Goal: Task Accomplishment & Management: Manage account settings

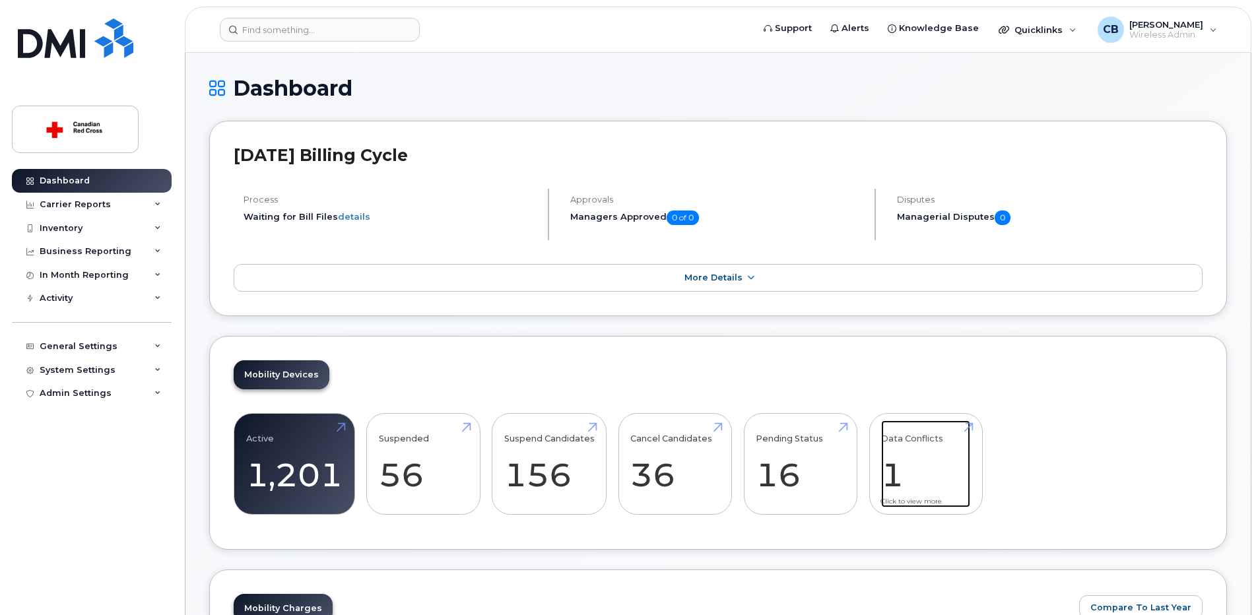
click at [890, 478] on link "Data Conflicts 1" at bounding box center [925, 463] width 89 height 87
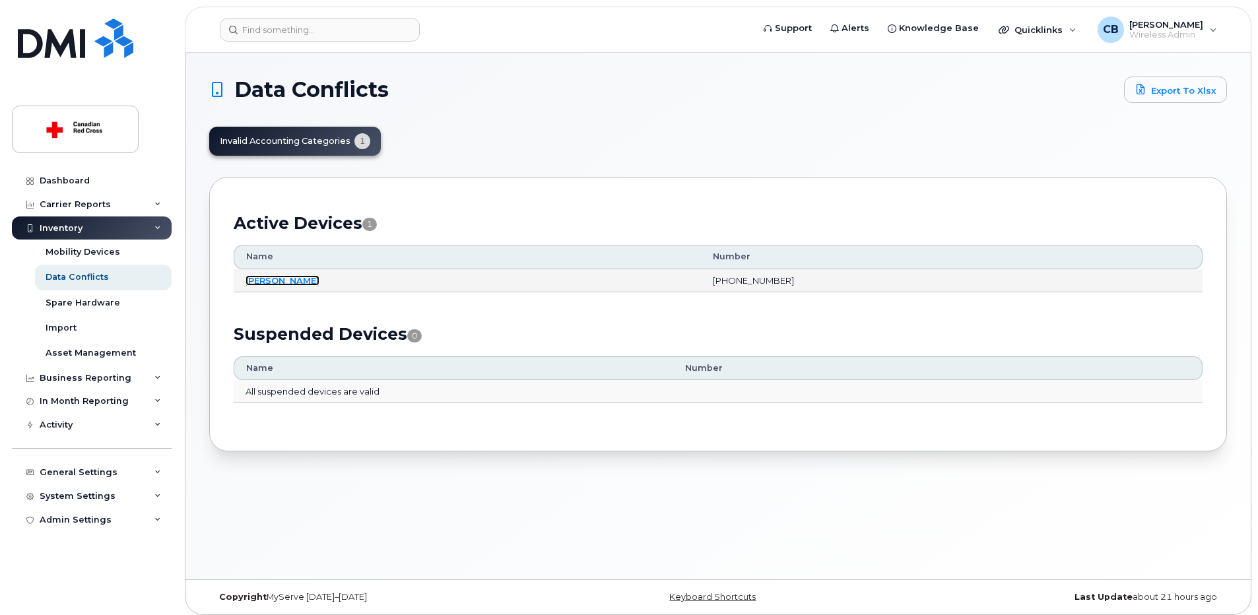
click at [276, 282] on link "Lydia Craig" at bounding box center [282, 280] width 74 height 11
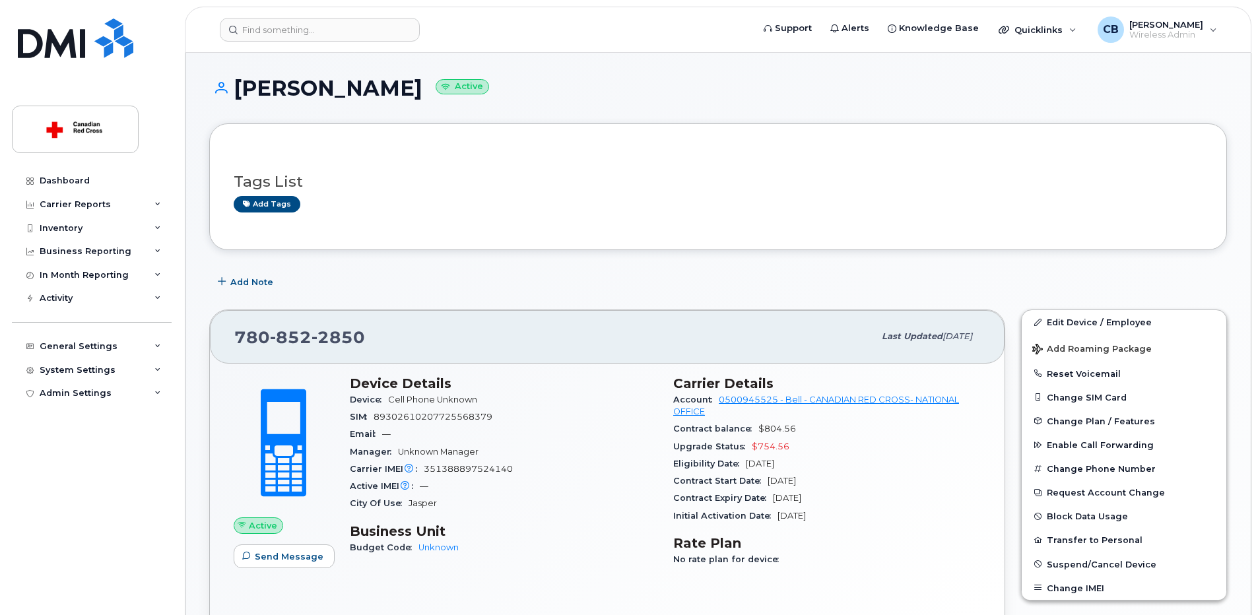
scroll to position [132, 0]
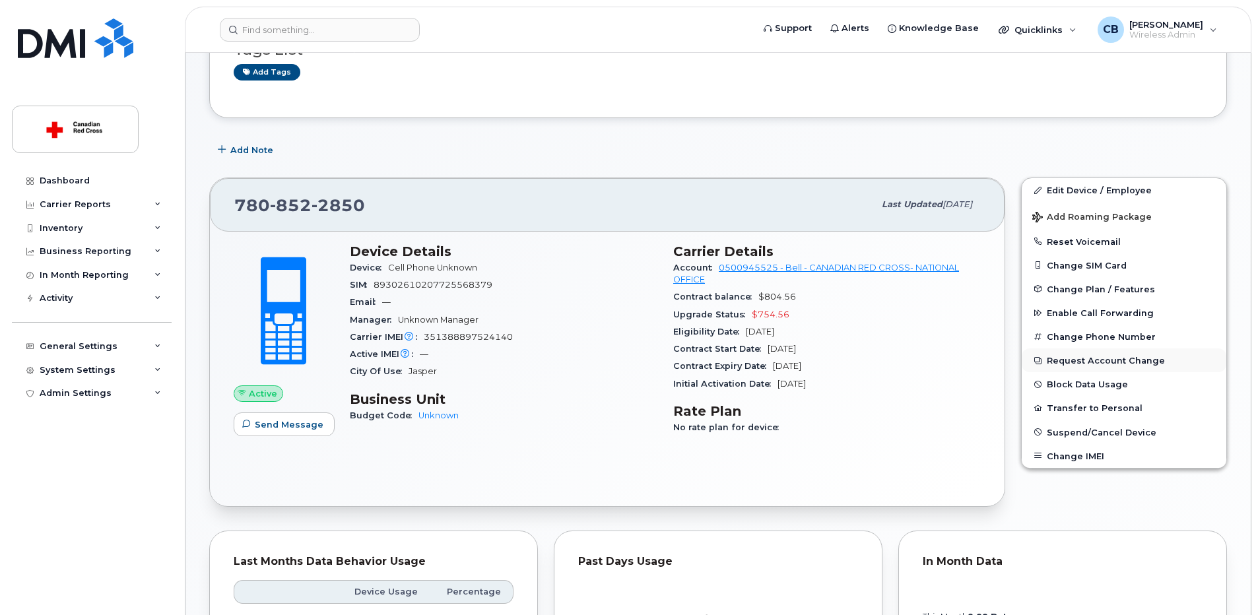
click at [1068, 360] on button "Request Account Change" at bounding box center [1124, 360] width 205 height 24
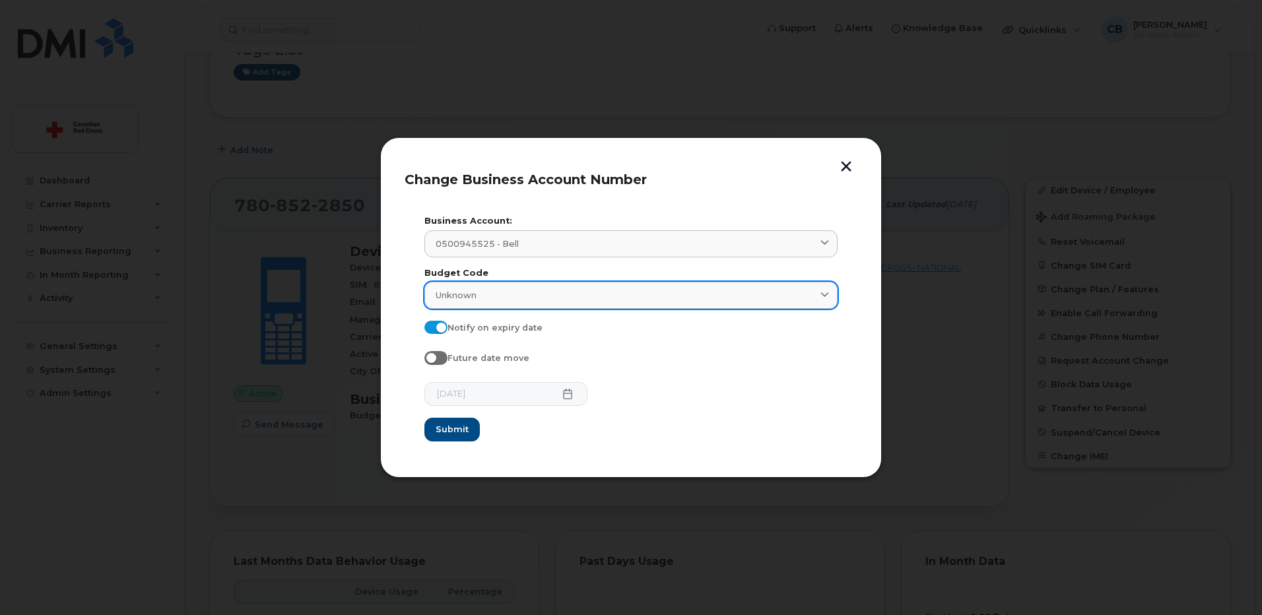
click at [566, 304] on link "Unknown" at bounding box center [630, 295] width 413 height 27
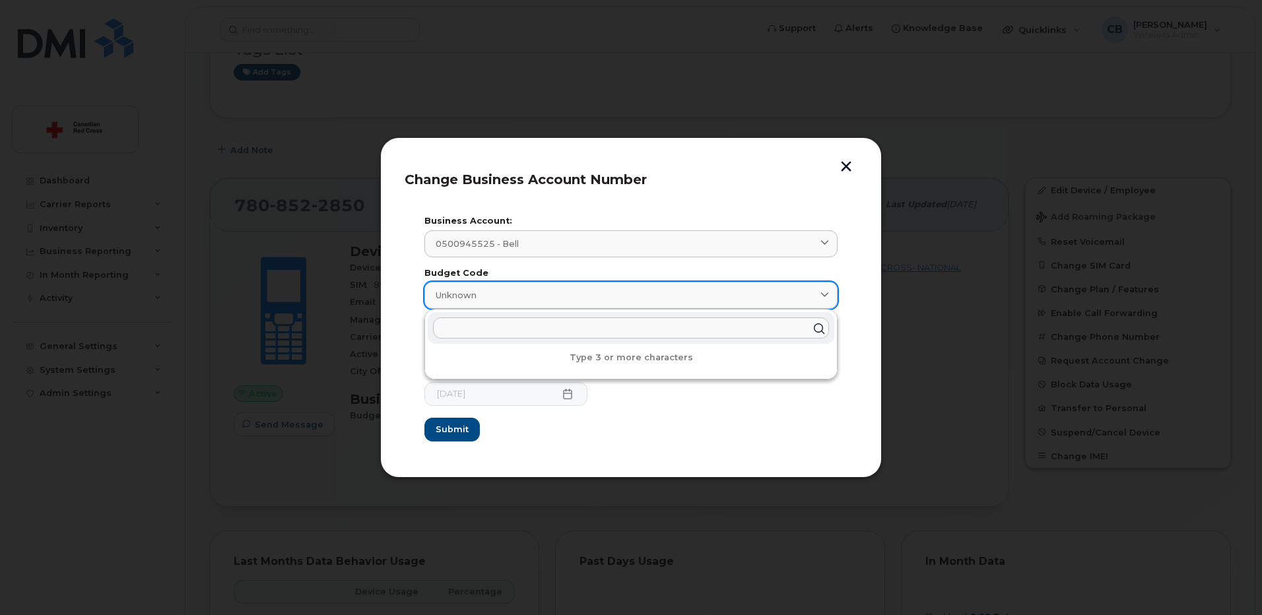
paste input "EM-340-AB--E24PCHS"
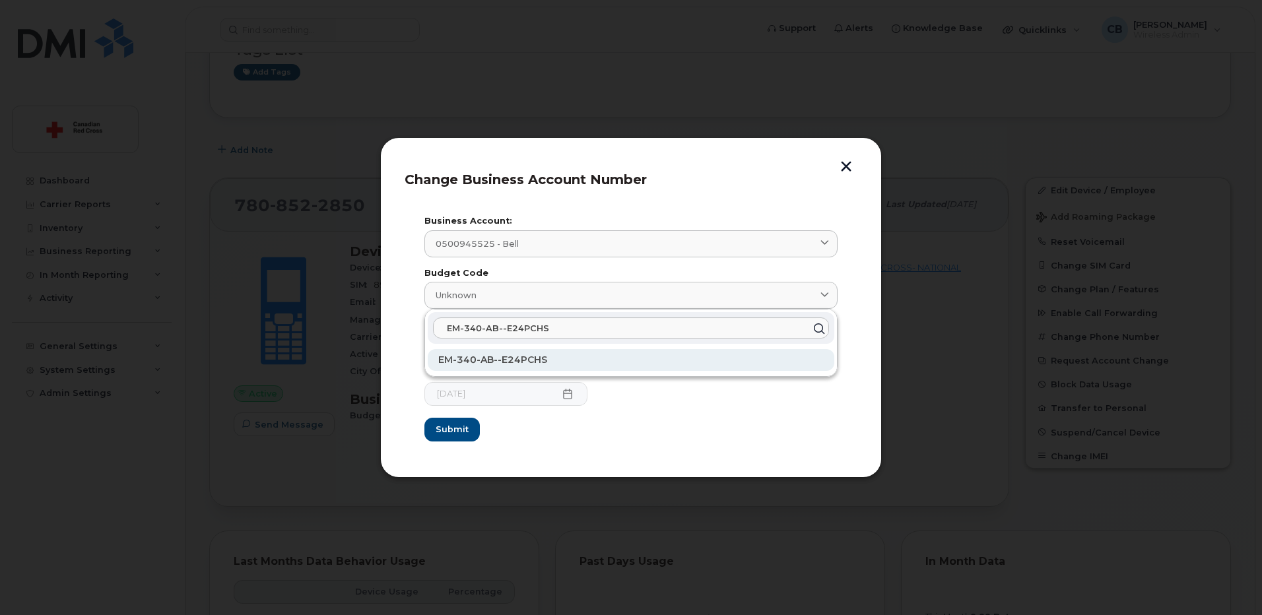
type input "EM-340-AB--E24PCHS"
click at [533, 358] on span "EM-340-AB--E24PCHS" at bounding box center [492, 360] width 109 height 12
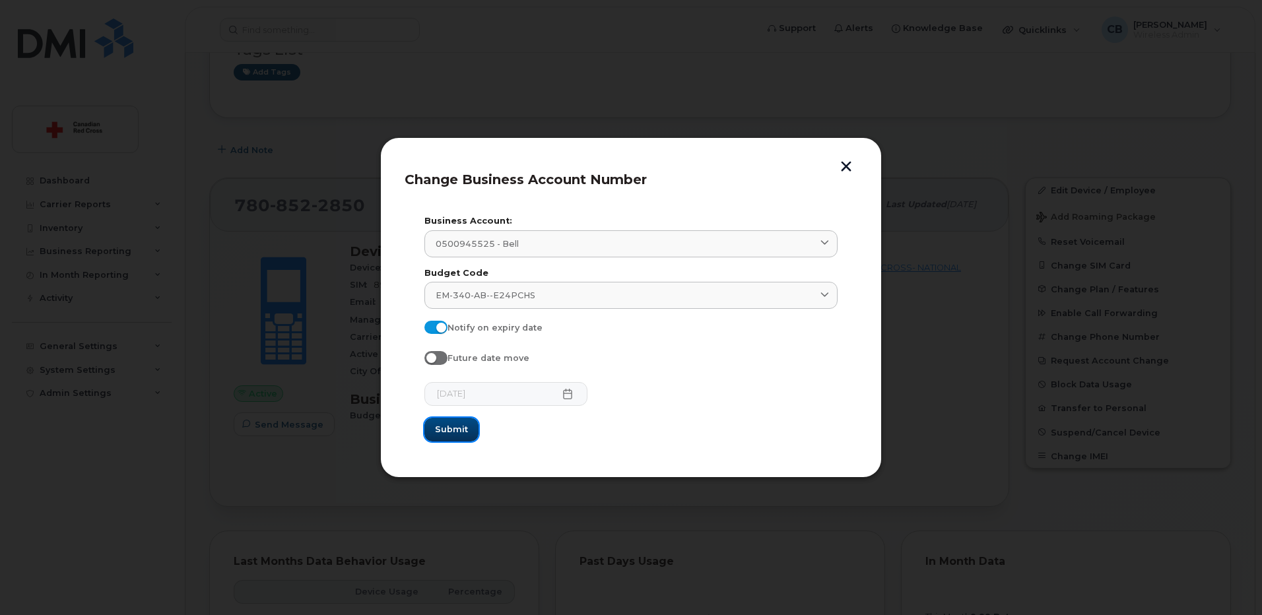
click at [452, 430] on span "Submit" at bounding box center [451, 429] width 33 height 13
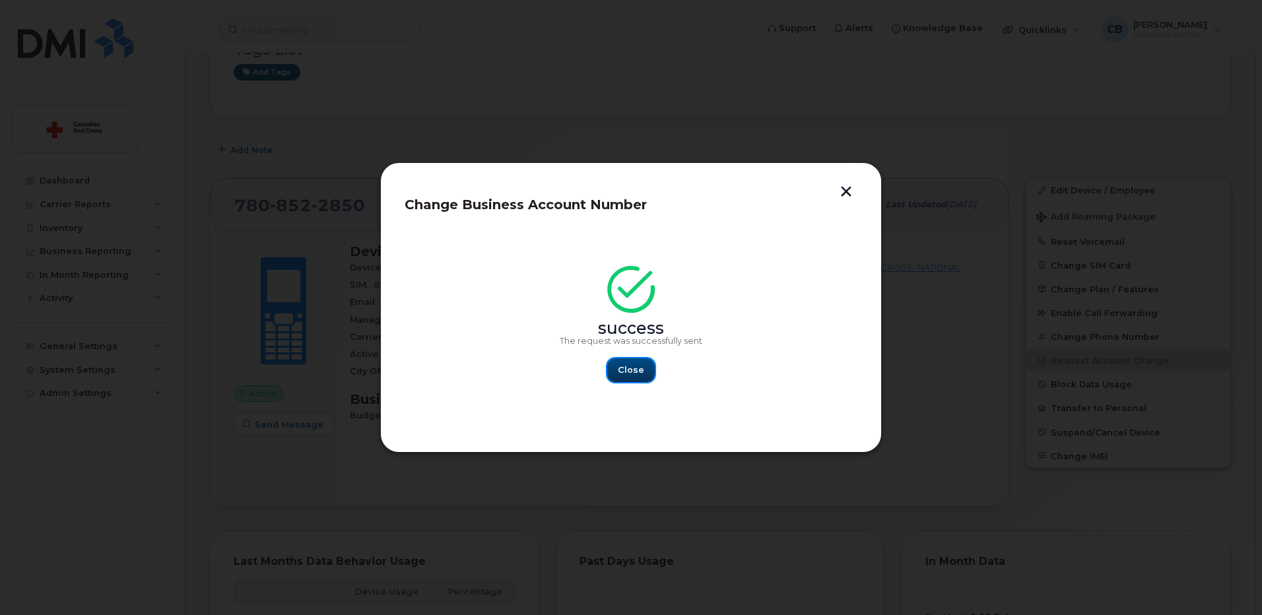
click at [636, 373] on span "Close" at bounding box center [631, 370] width 26 height 13
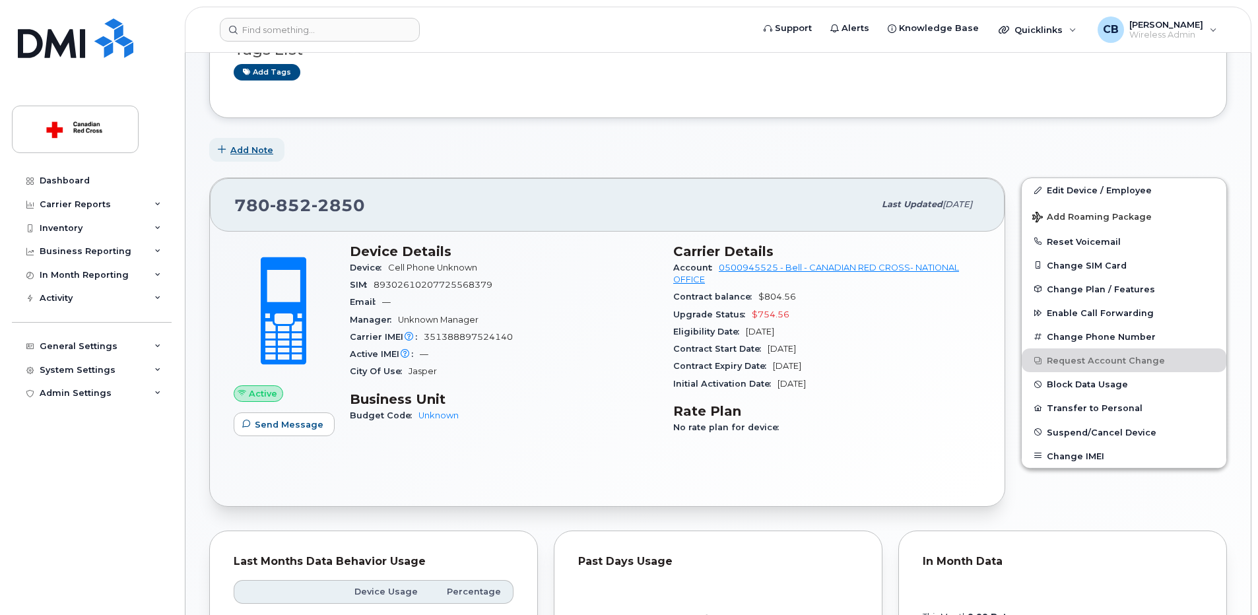
click at [263, 147] on span "Add Note" at bounding box center [251, 150] width 43 height 13
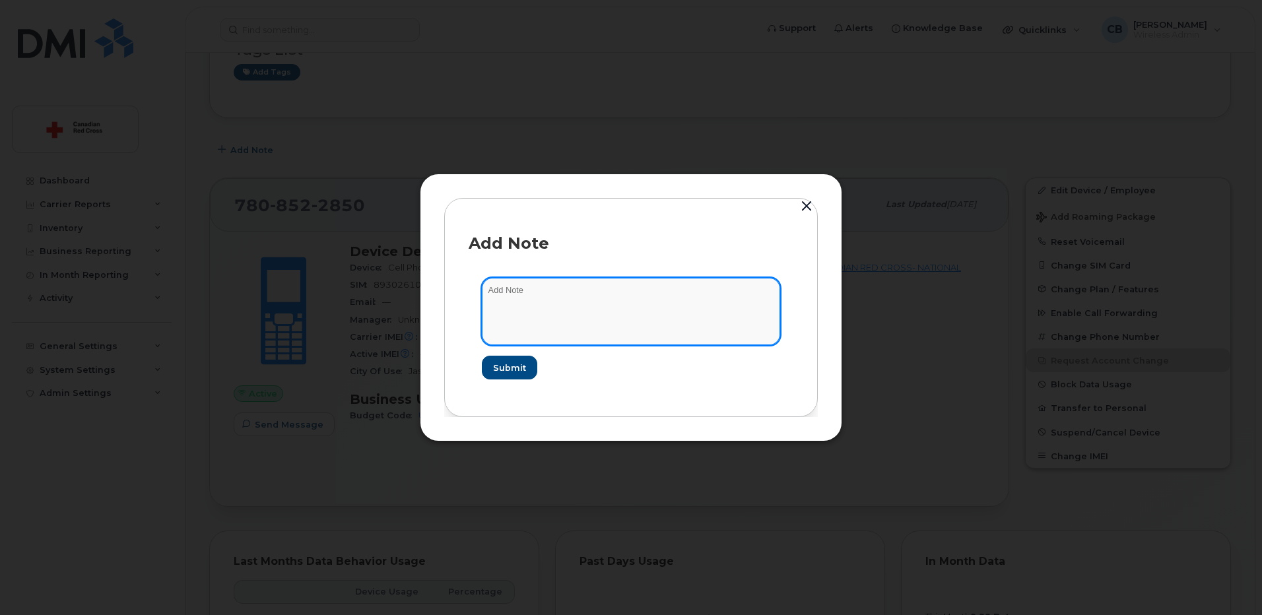
click at [555, 293] on textarea at bounding box center [631, 311] width 298 height 67
paste textarea "https://crcssupport.atlassian.net/browse/IS-163426"
type textarea "https://crcssupport.atlassian.net/browse/IS-163426"
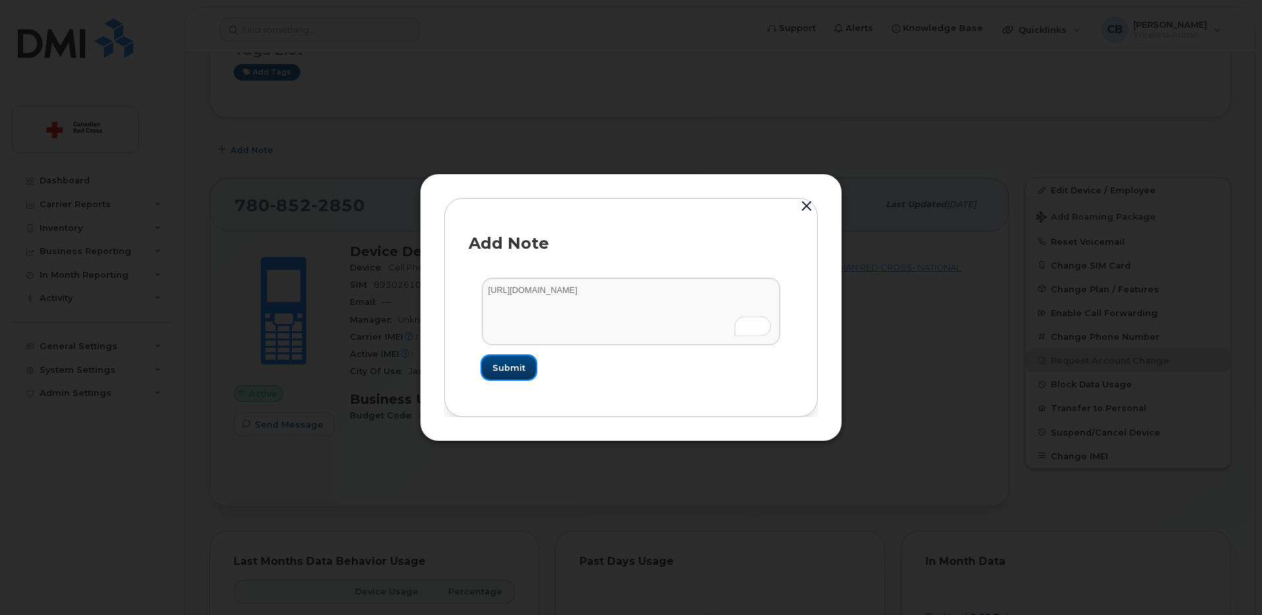
click at [510, 366] on span "Submit" at bounding box center [508, 368] width 33 height 13
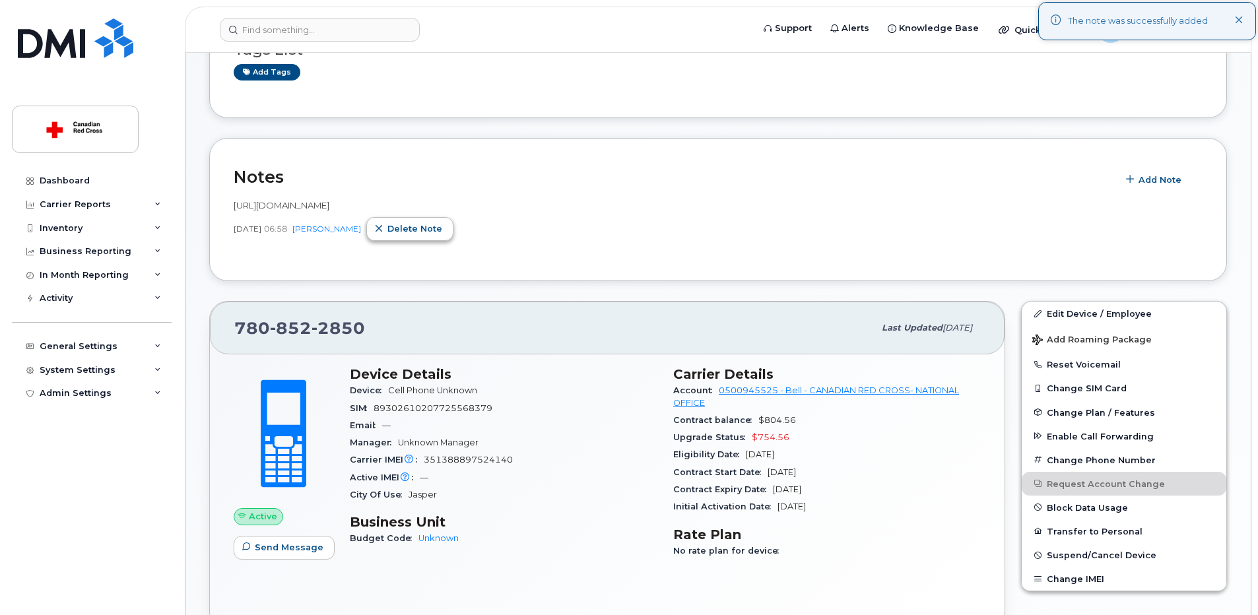
scroll to position [0, 0]
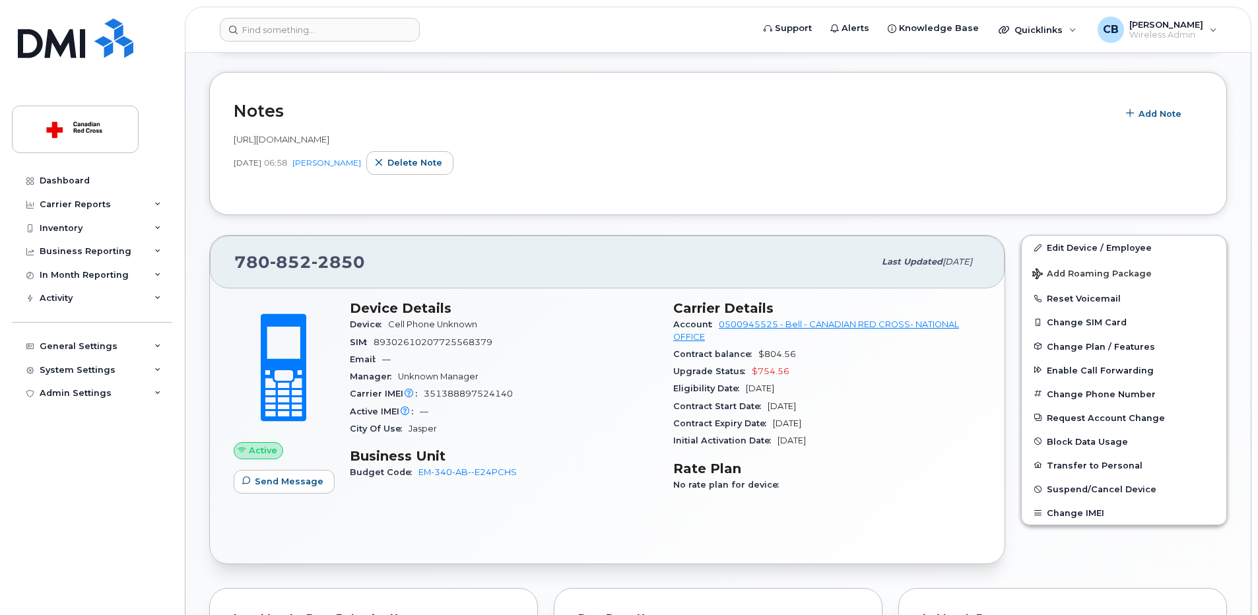
scroll to position [396, 0]
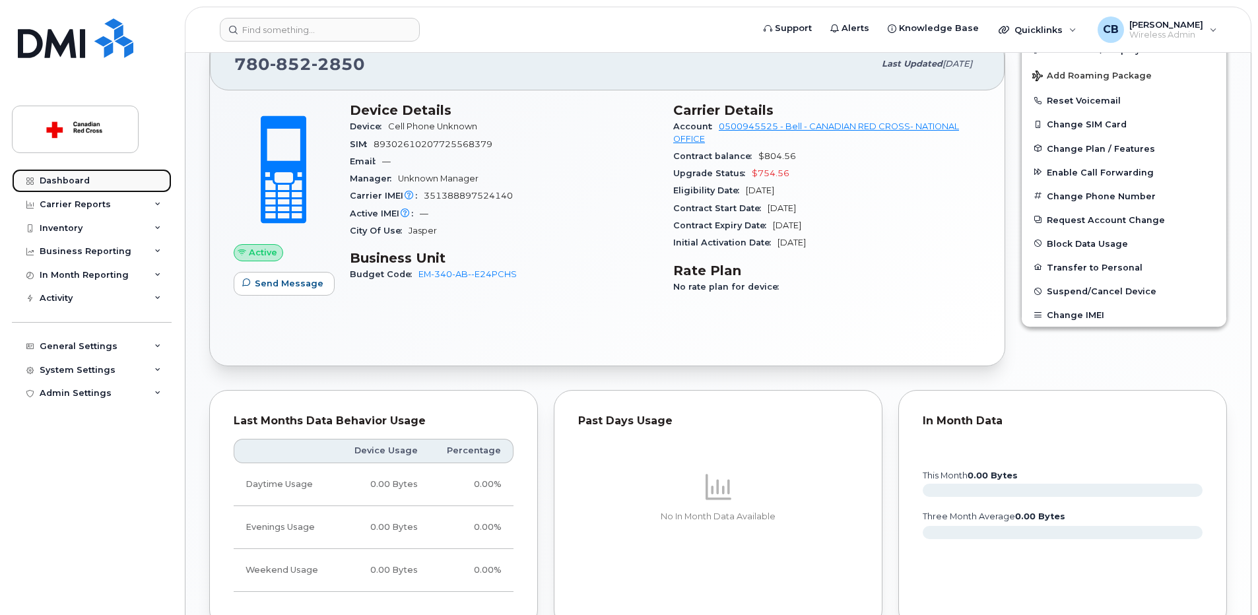
click at [44, 183] on div "Dashboard" at bounding box center [65, 181] width 50 height 11
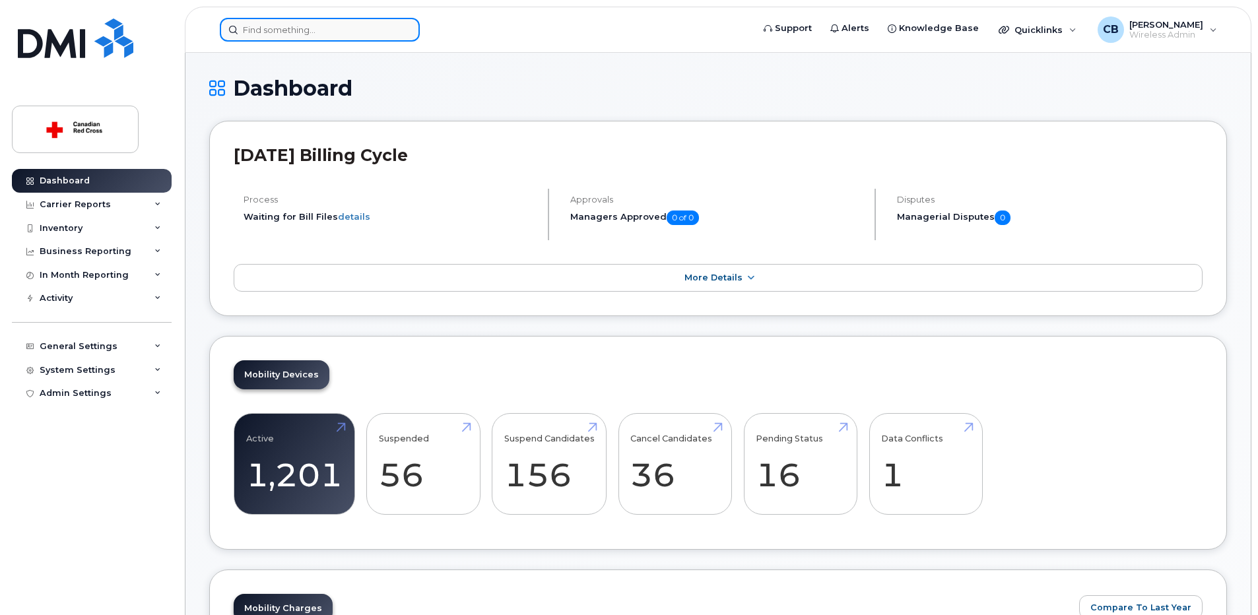
click at [310, 22] on input at bounding box center [320, 30] width 200 height 24
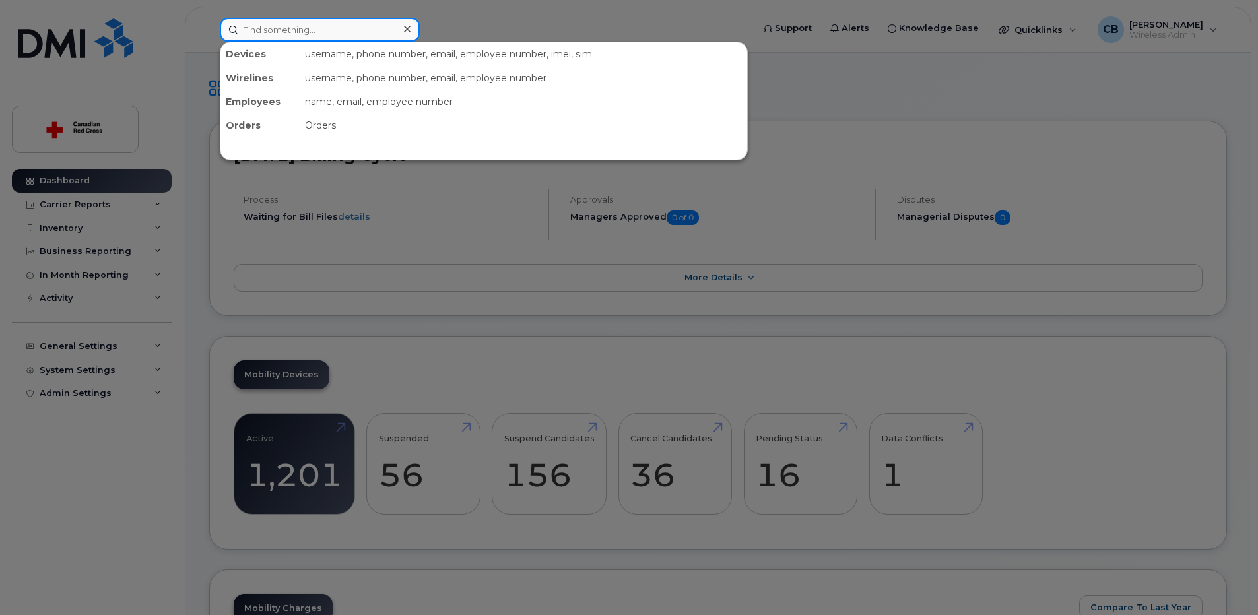
paste input "[PERSON_NAME]"
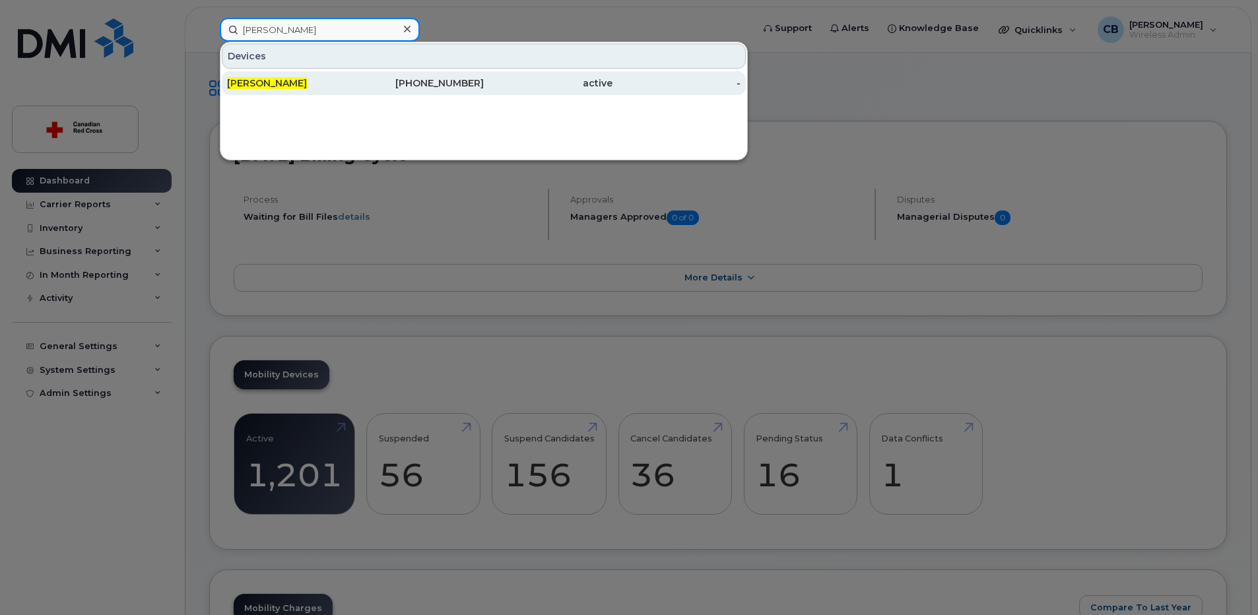
type input "[PERSON_NAME]"
click at [264, 84] on span "[PERSON_NAME]" at bounding box center [267, 83] width 80 height 12
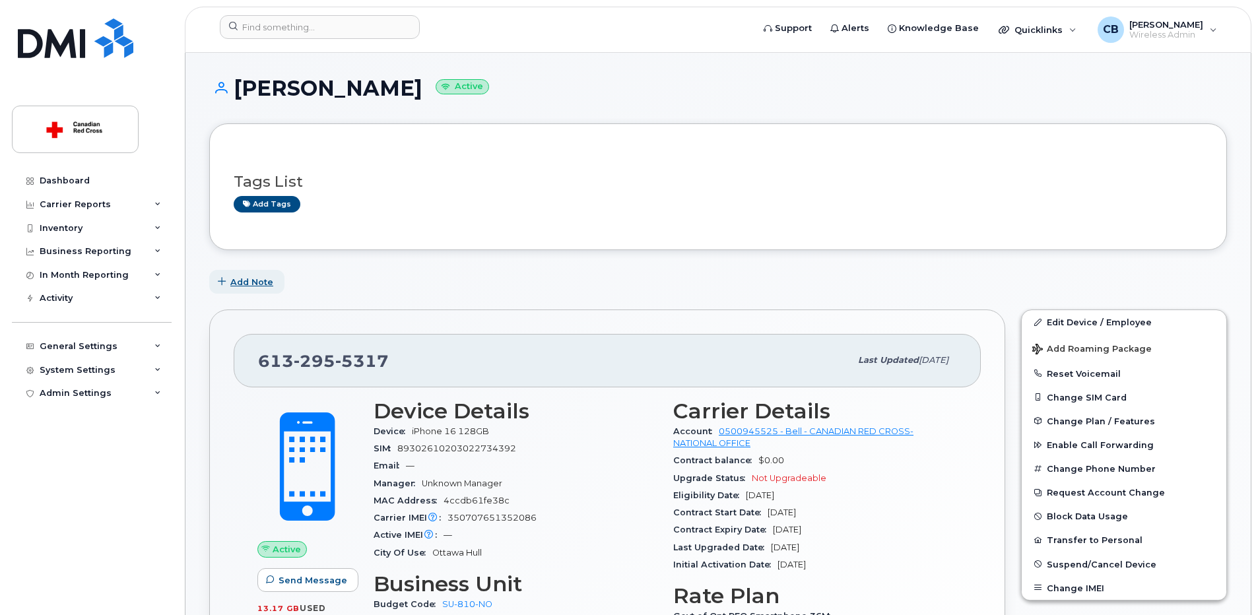
click at [263, 280] on span "Add Note" at bounding box center [251, 282] width 43 height 13
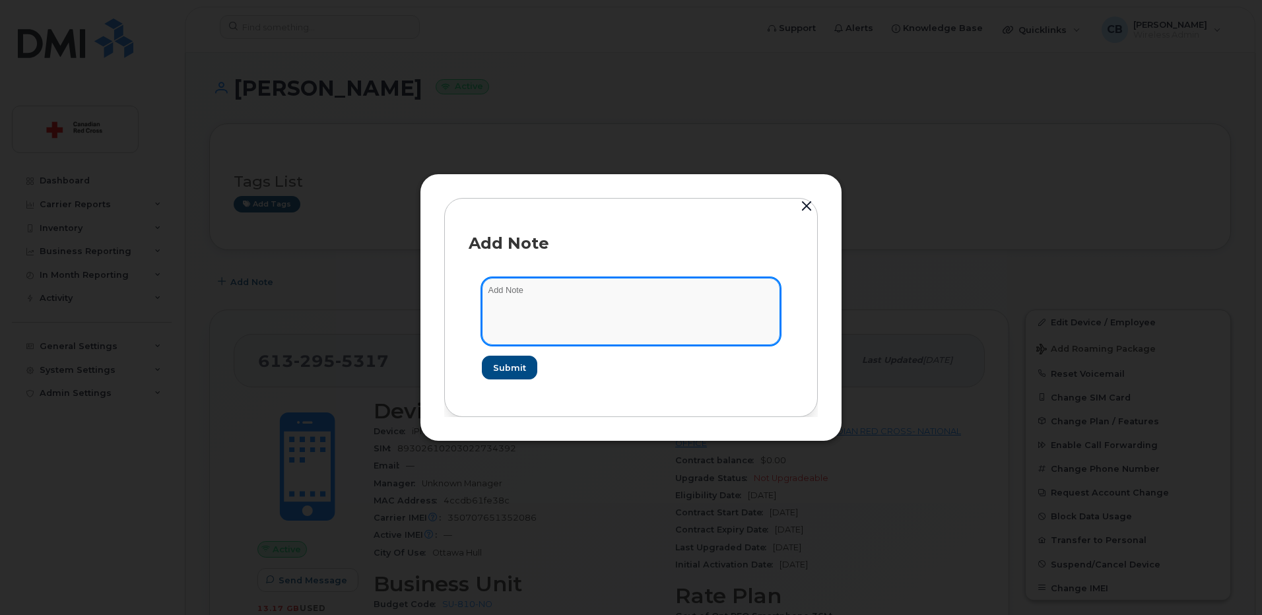
click at [527, 304] on textarea at bounding box center [631, 311] width 298 height 67
paste textarea "[URL][DOMAIN_NAME]"
type textarea "[URL][DOMAIN_NAME]"
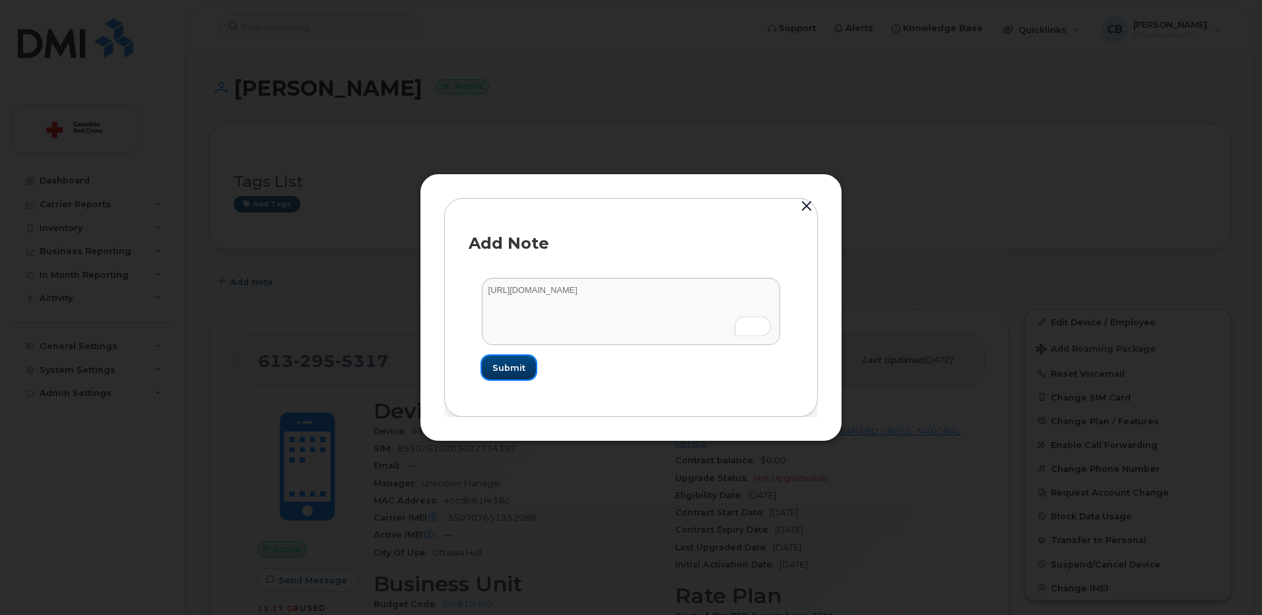
click at [504, 369] on span "Submit" at bounding box center [508, 368] width 33 height 13
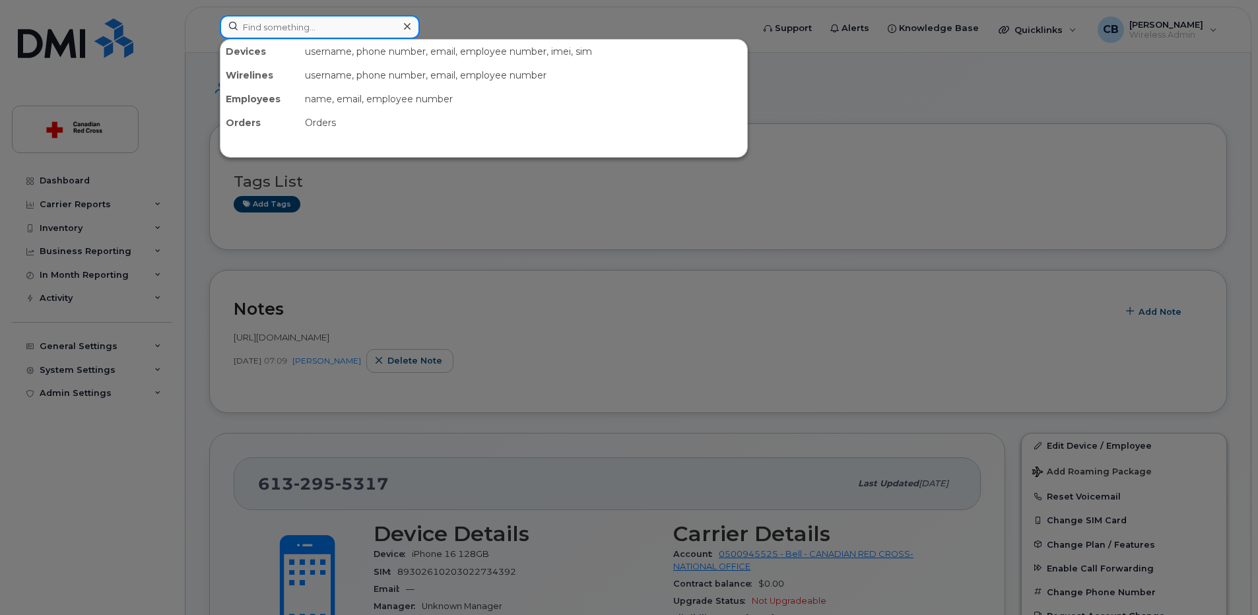
click at [371, 25] on input at bounding box center [320, 27] width 200 height 24
paste input "[PERSON_NAME]"
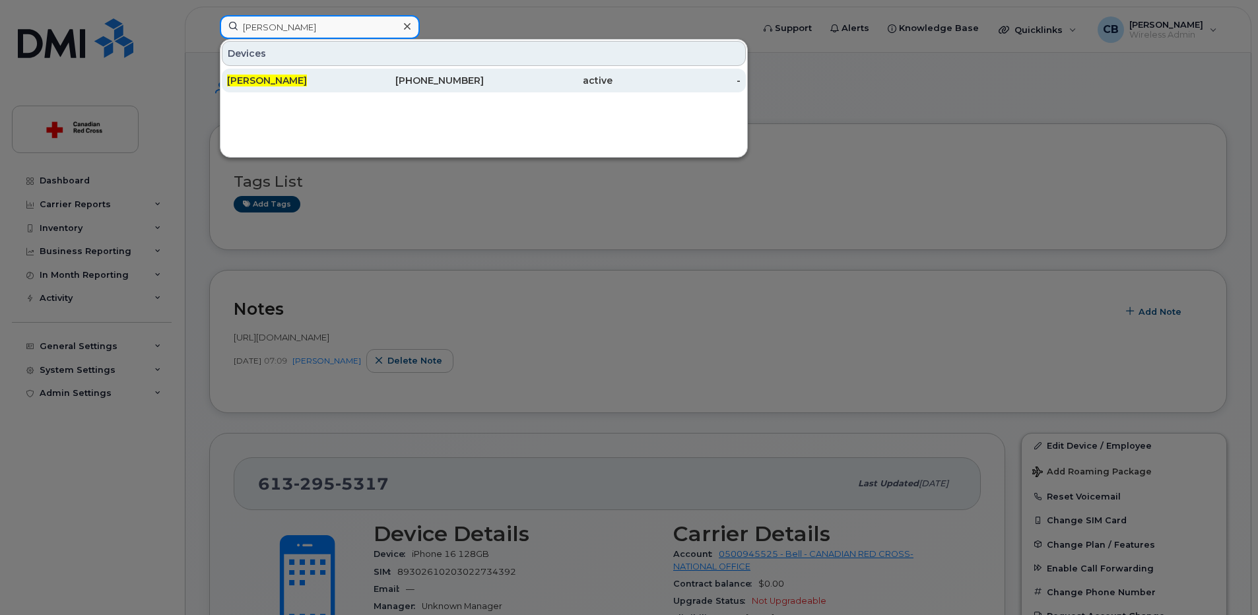
type input "[PERSON_NAME]"
click at [263, 79] on span "[PERSON_NAME]" at bounding box center [267, 81] width 80 height 12
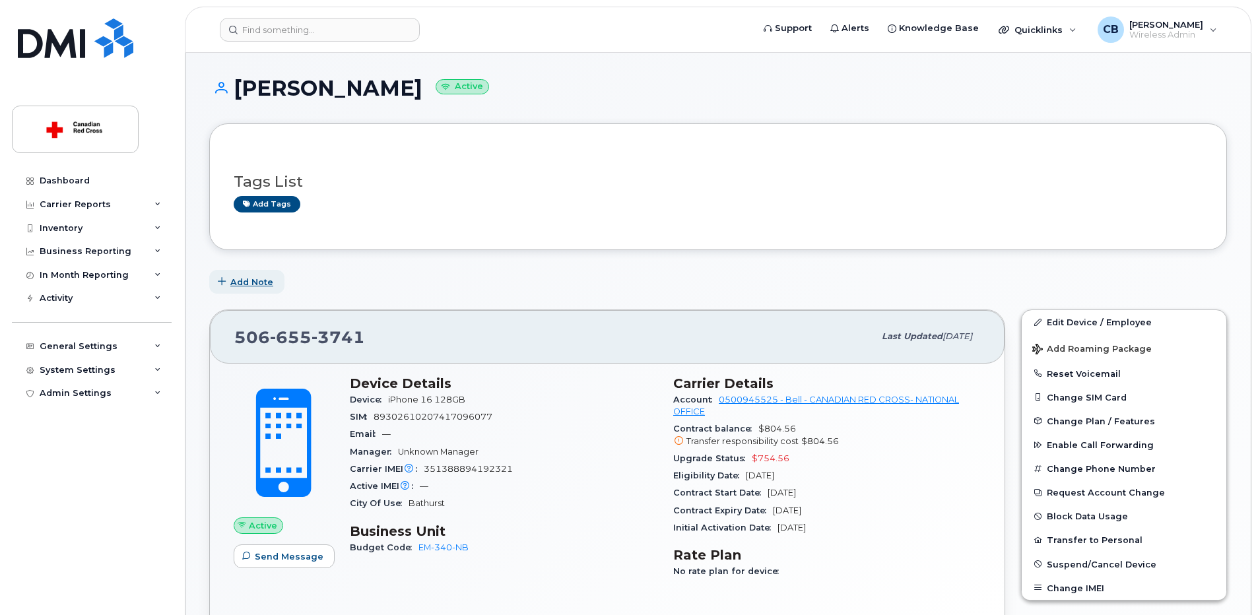
click at [250, 282] on span "Add Note" at bounding box center [251, 282] width 43 height 13
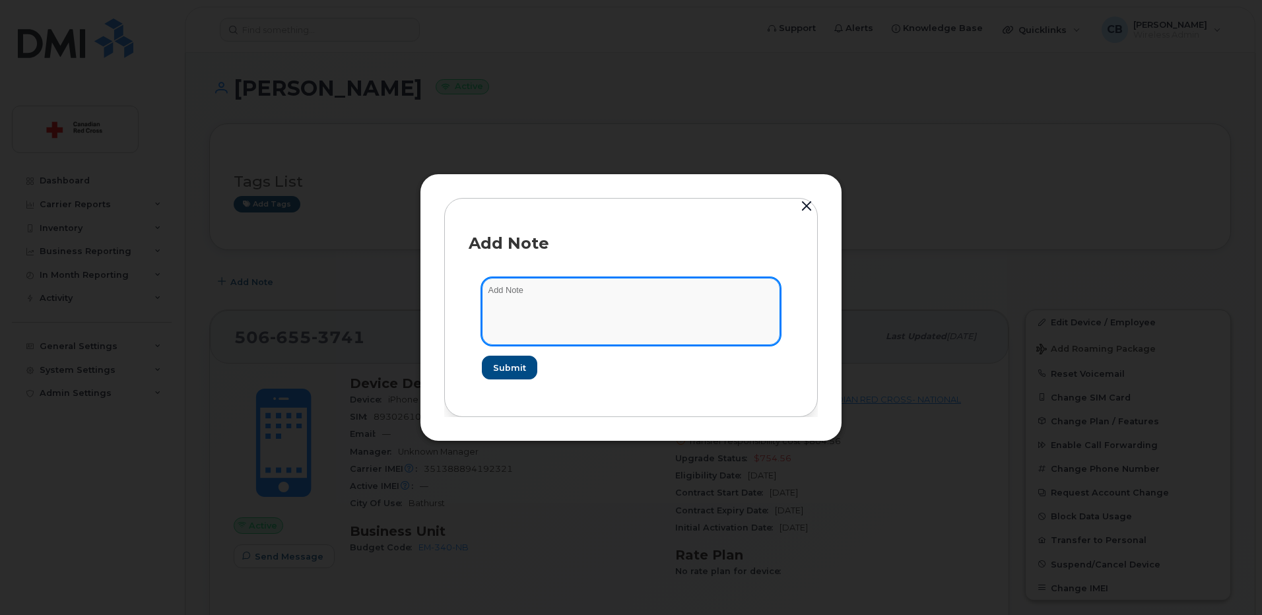
click at [532, 298] on textarea at bounding box center [631, 311] width 298 height 67
paste textarea "https://crcssupport.atlassian.net/browse/IS-162511"
type textarea "https://crcssupport.atlassian.net/browse/IS-162511"
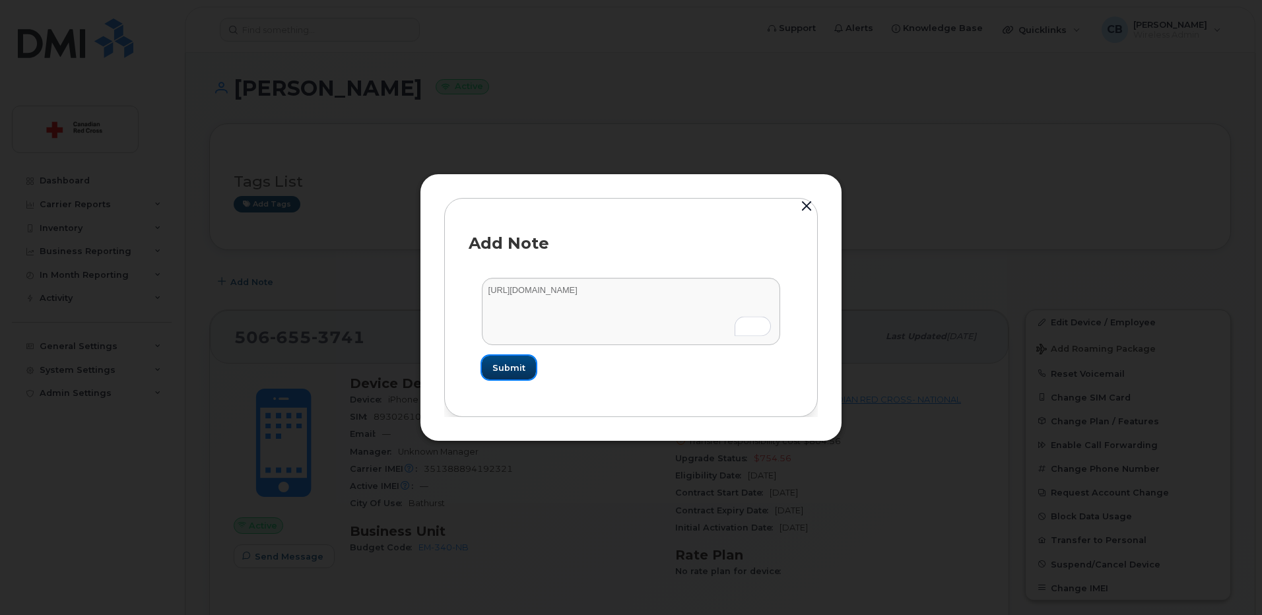
click at [495, 369] on span "Submit" at bounding box center [508, 368] width 33 height 13
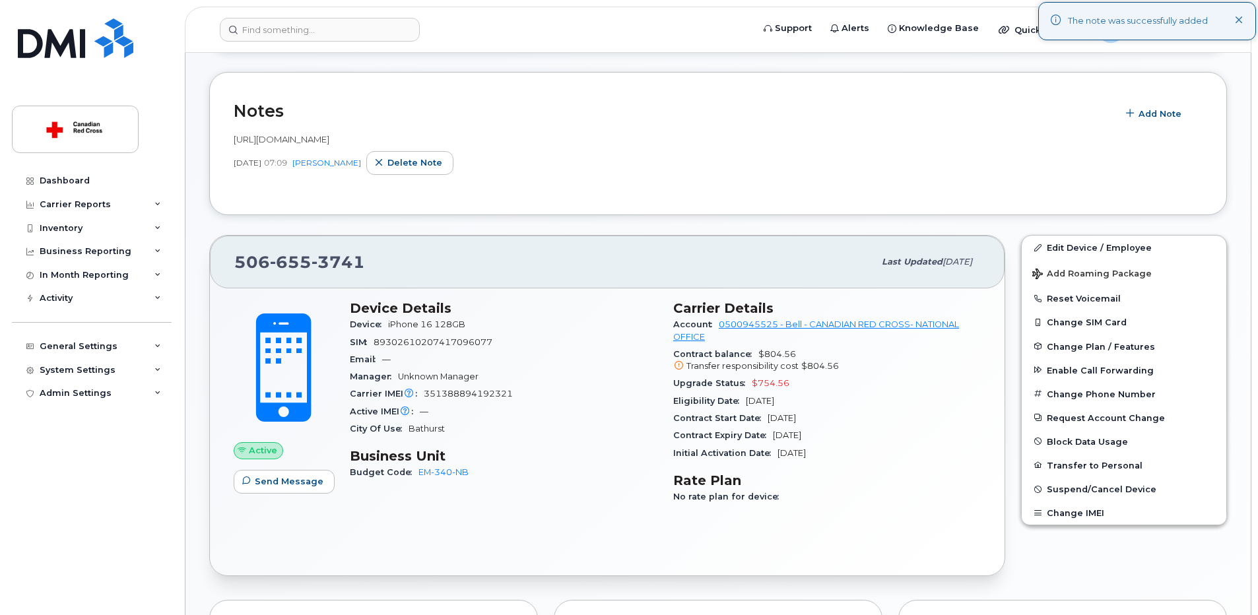
scroll to position [396, 0]
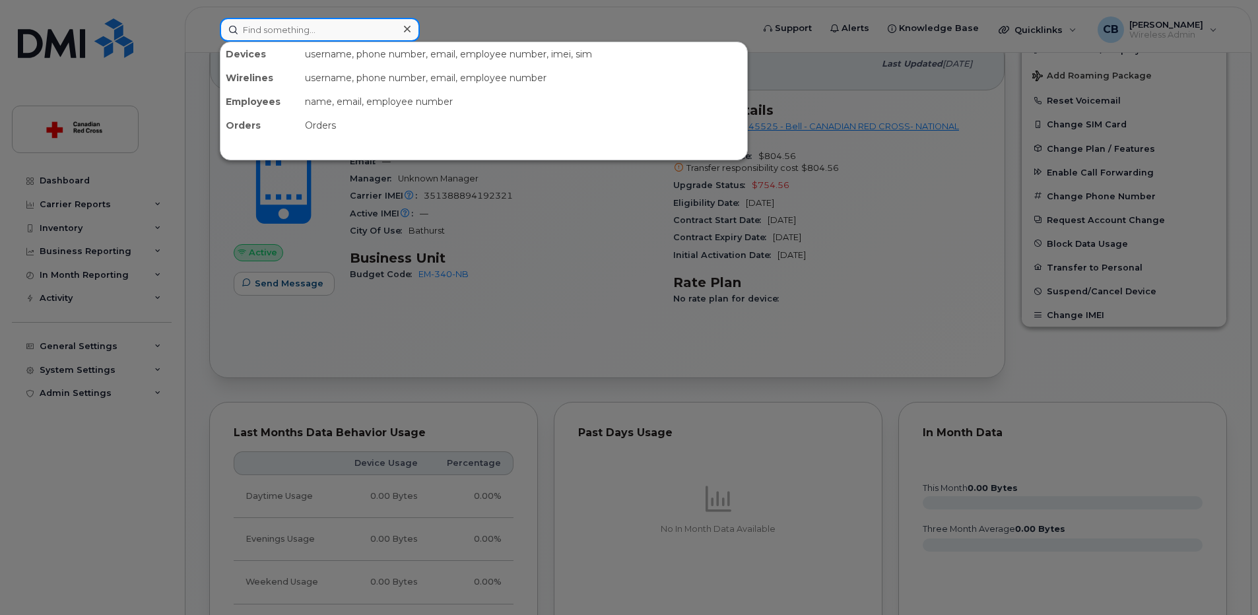
click at [307, 30] on input at bounding box center [320, 30] width 200 height 24
paste input "Kai Nestman"
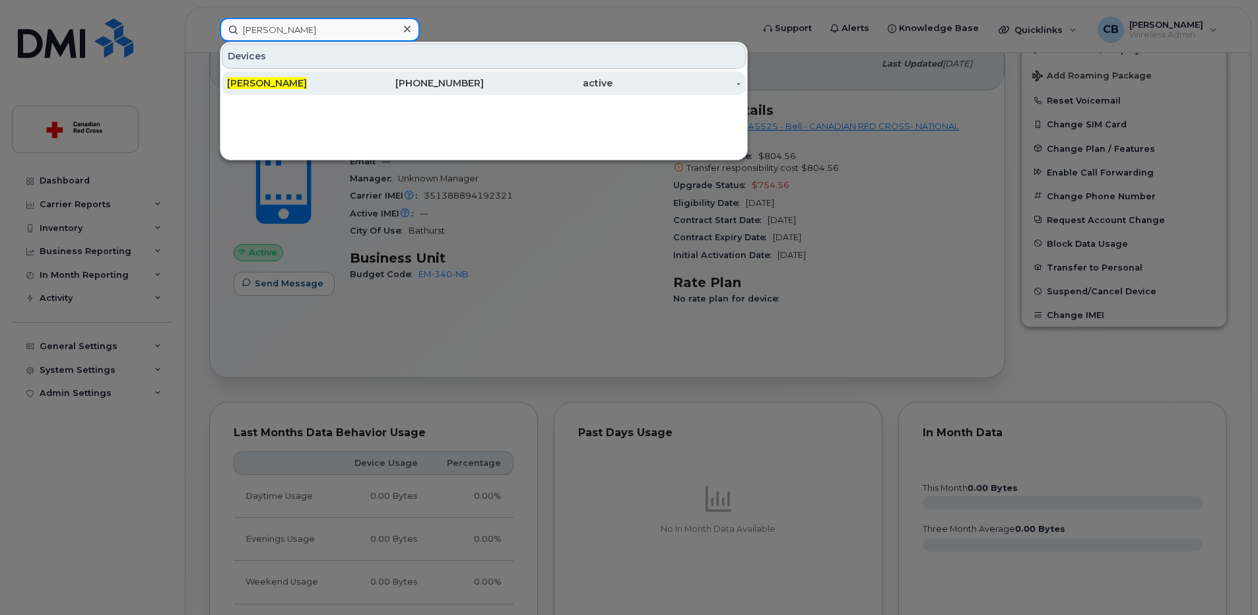
type input "Kai Nestman"
click at [273, 82] on span "Kai Nestman" at bounding box center [267, 83] width 80 height 12
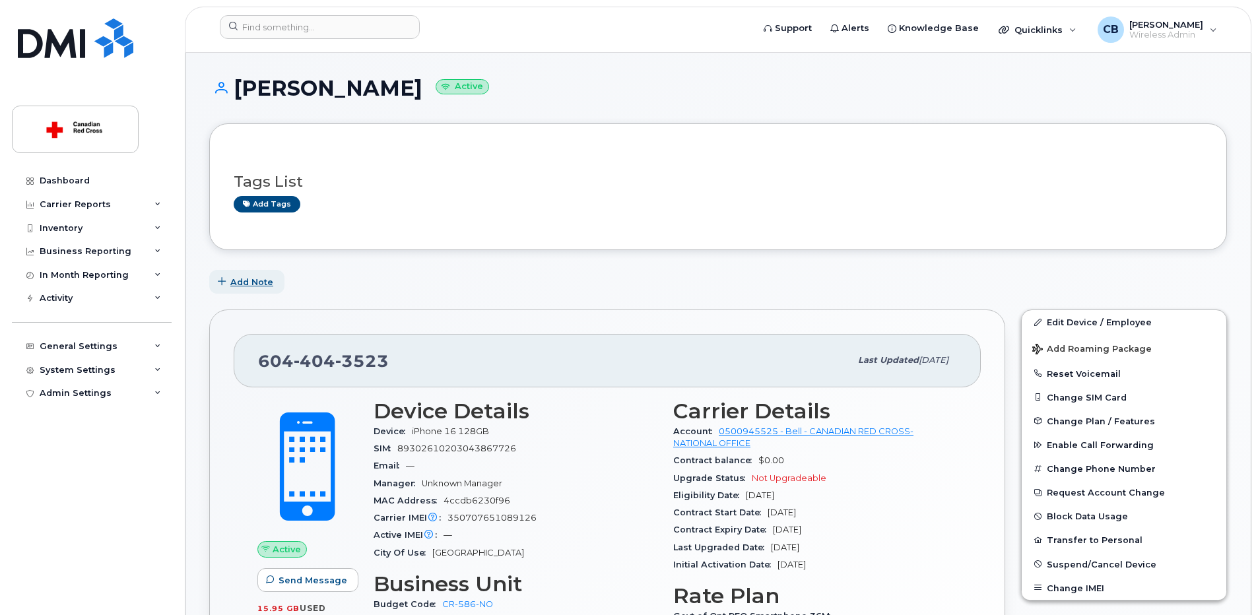
click at [253, 285] on span "Add Note" at bounding box center [251, 282] width 43 height 13
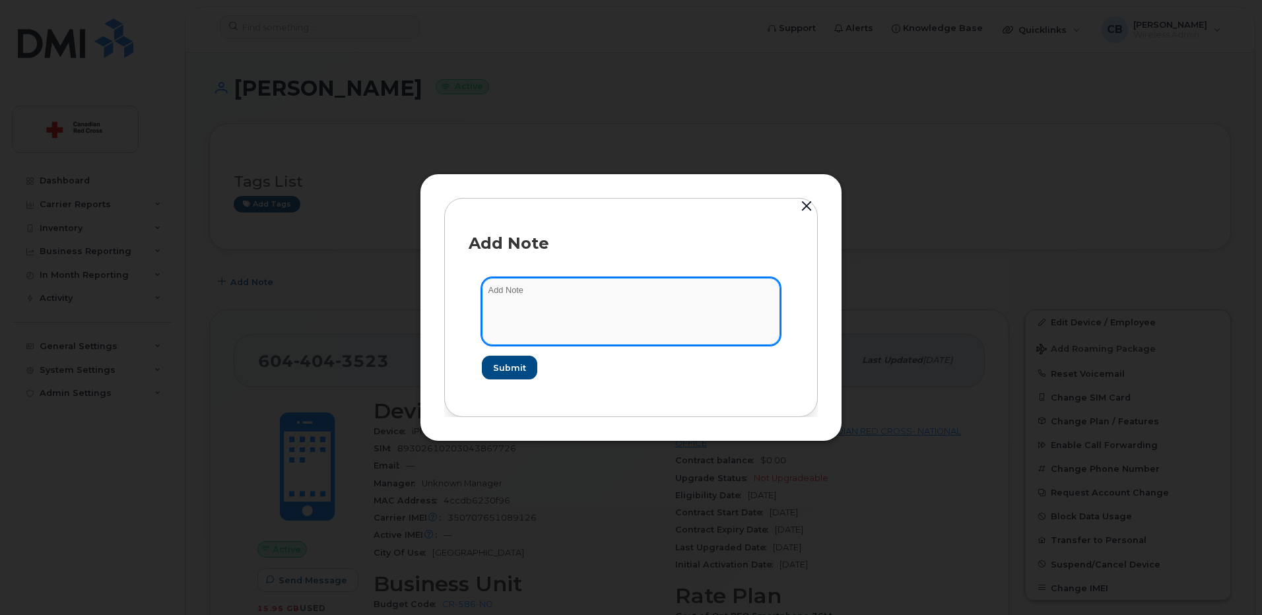
click at [550, 294] on textarea at bounding box center [631, 311] width 298 height 67
paste textarea "https://crcssupport.atlassian.net/browse/IS-161669"
type textarea "https://crcssupport.atlassian.net/browse/IS-161669"
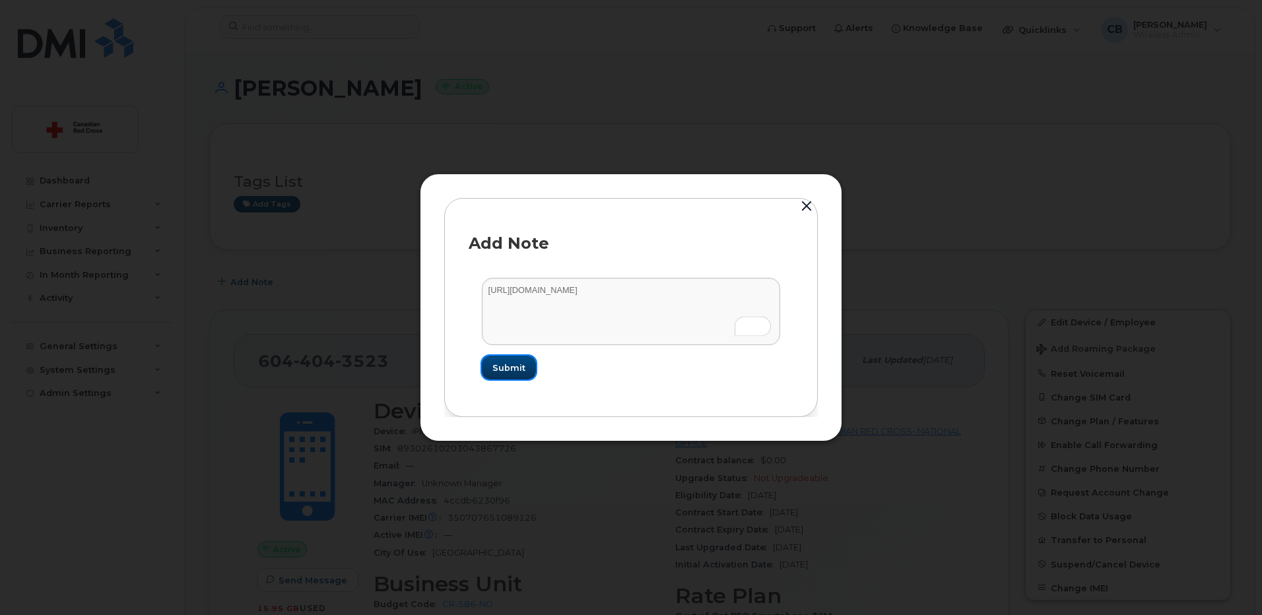
click at [504, 368] on span "Submit" at bounding box center [508, 368] width 33 height 13
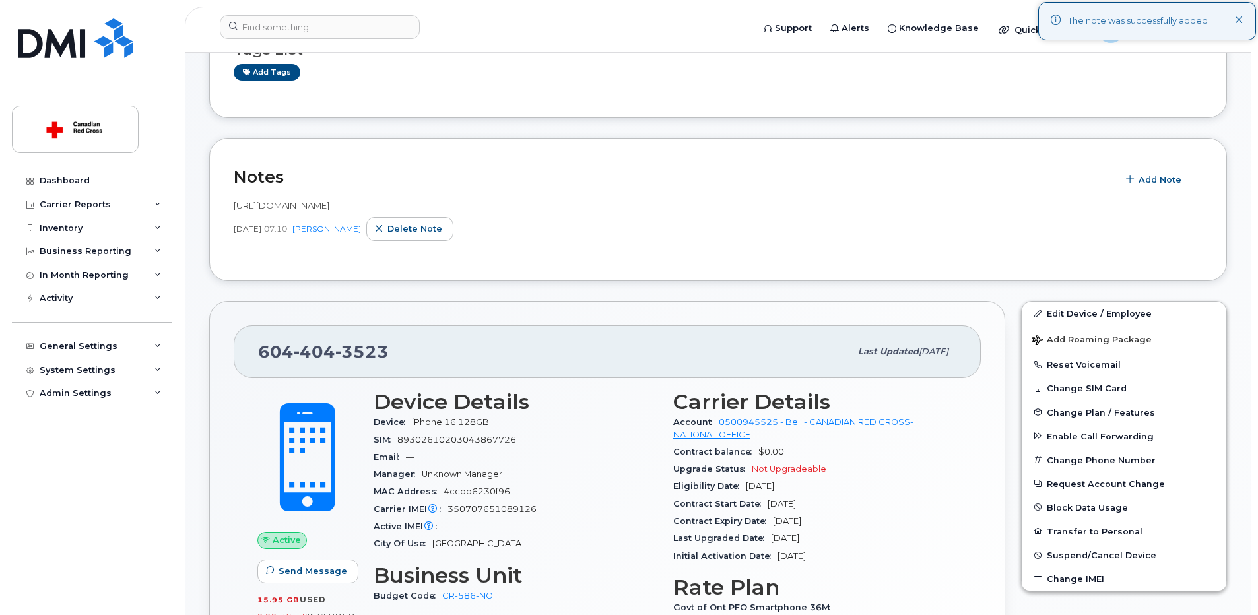
scroll to position [330, 0]
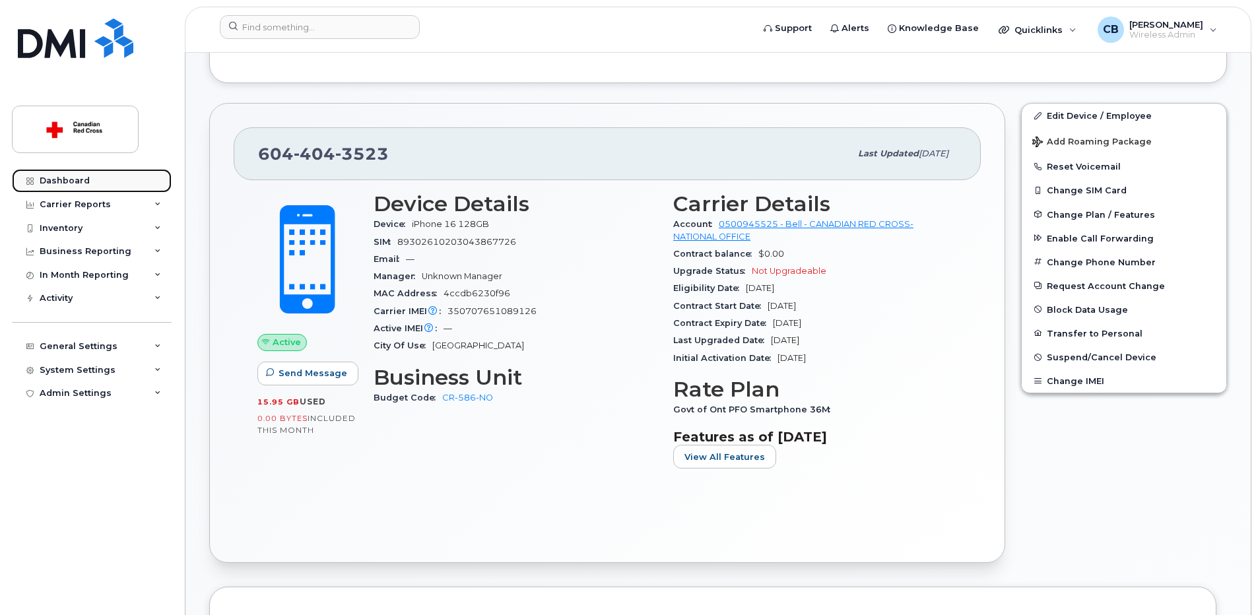
click at [75, 177] on div "Dashboard" at bounding box center [65, 181] width 50 height 11
